Goal: Task Accomplishment & Management: Complete application form

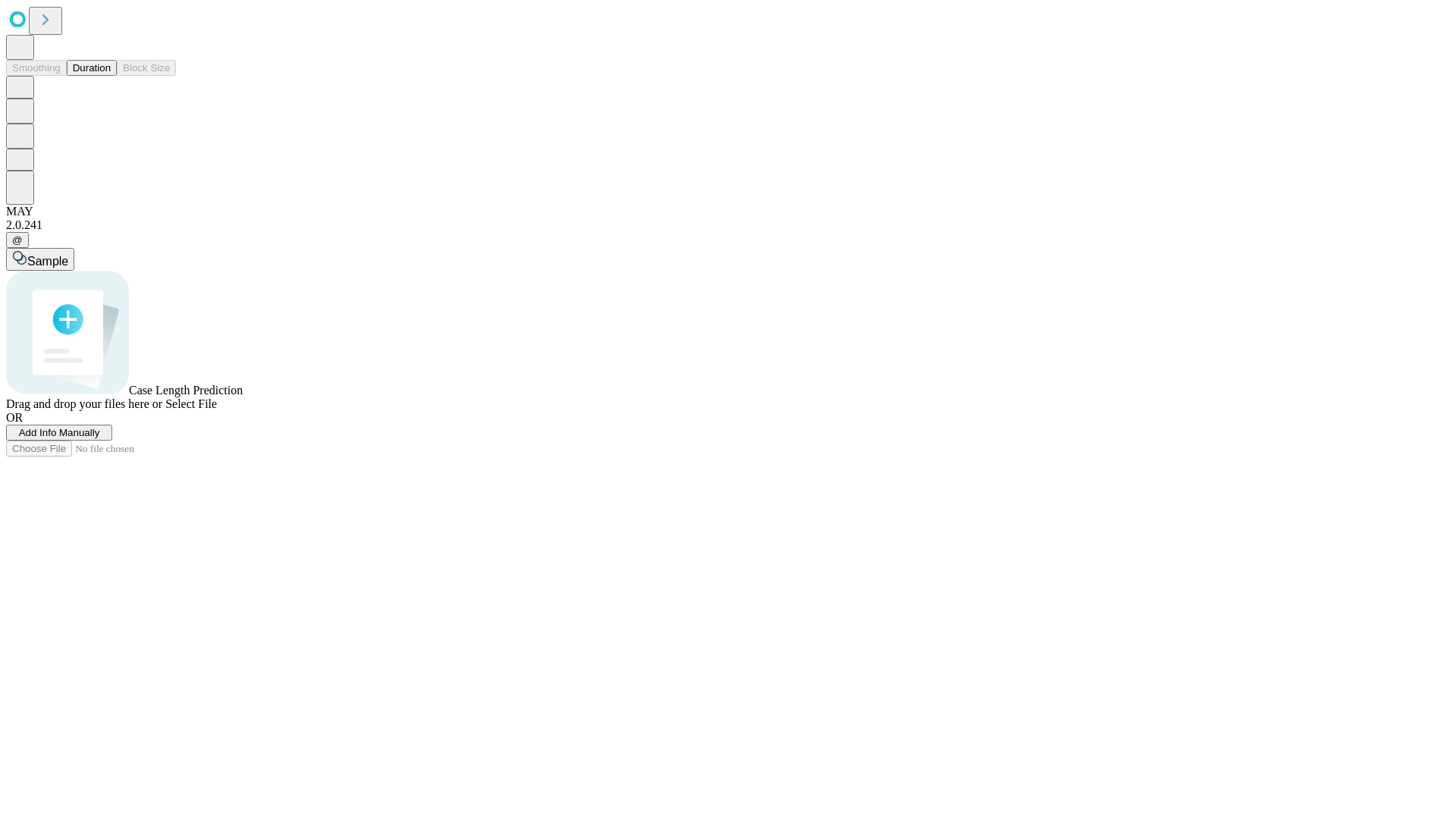
click at [100, 439] on span "Add Info Manually" at bounding box center [59, 433] width 81 height 12
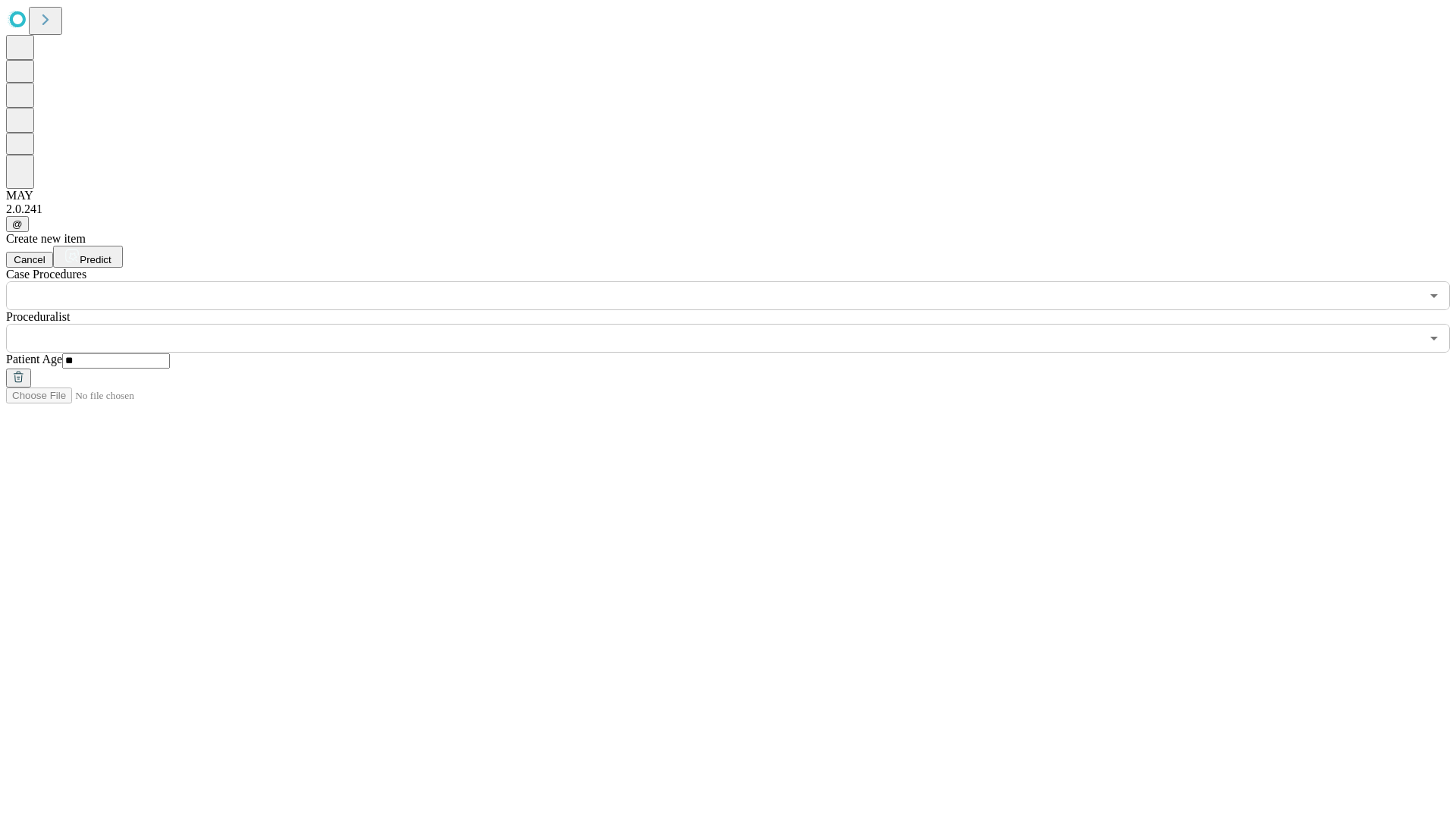
type input "**"
click at [738, 324] on input "text" at bounding box center [713, 338] width 1414 height 28
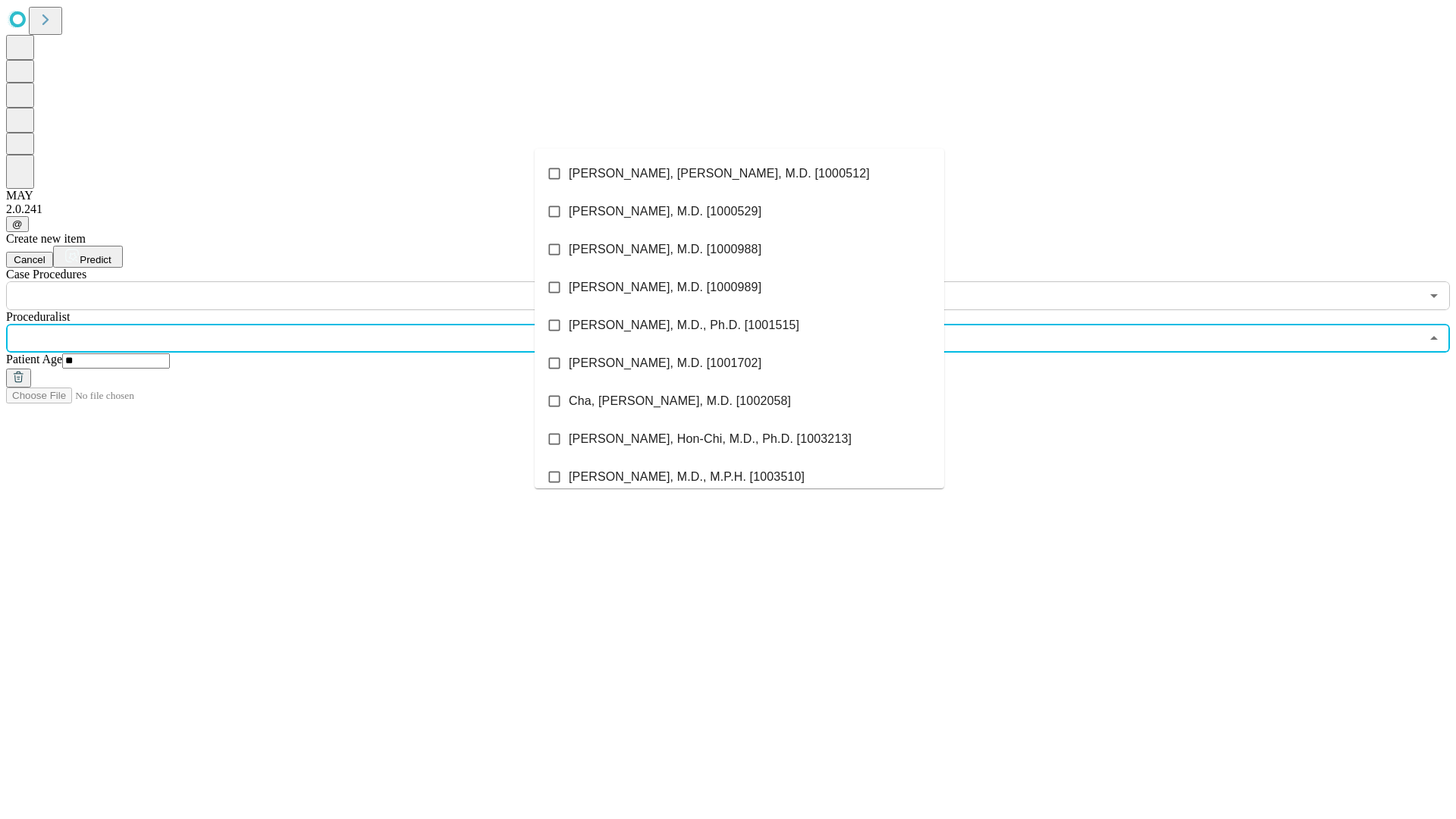
click at [739, 173] on li "[PERSON_NAME], [PERSON_NAME], M.D. [1000512]" at bounding box center [739, 173] width 409 height 38
